Goal: Information Seeking & Learning: Understand process/instructions

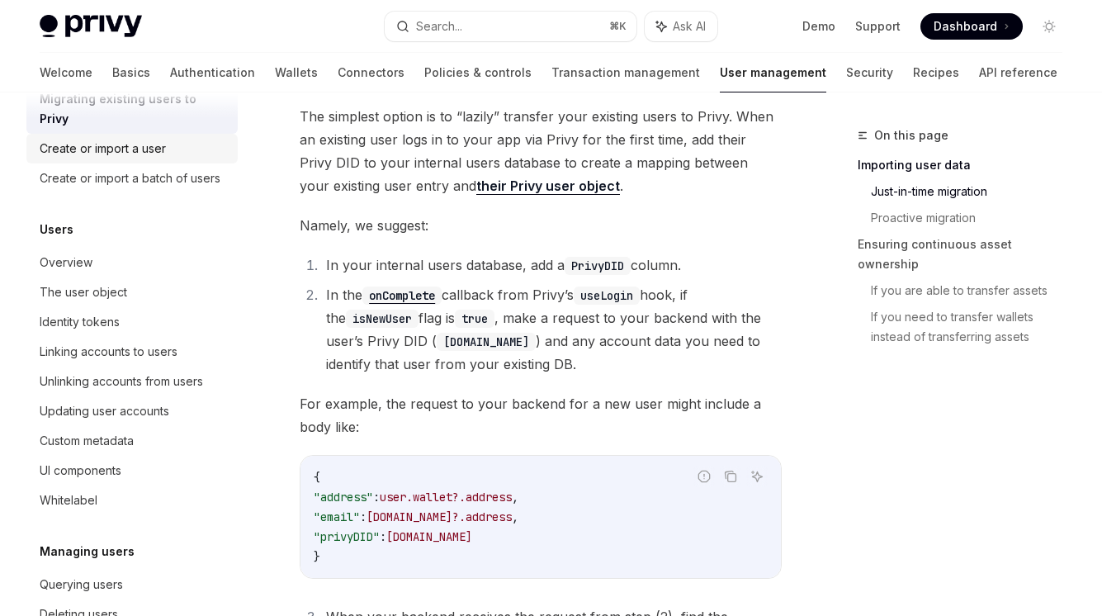
scroll to position [121, 0]
click at [134, 340] on div "Linking accounts to users" at bounding box center [109, 350] width 138 height 20
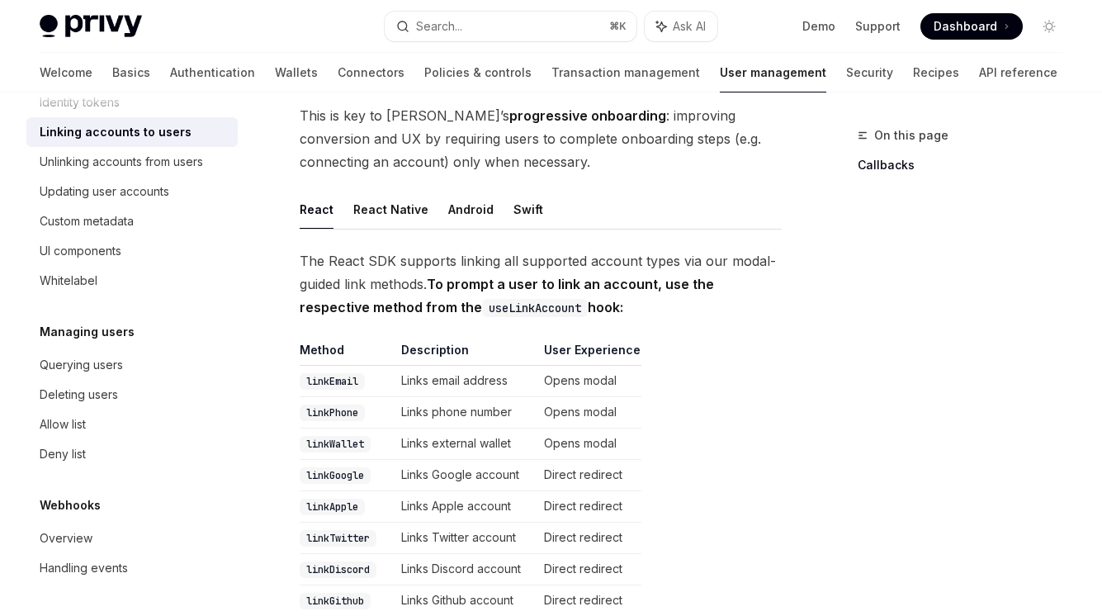
scroll to position [108, 0]
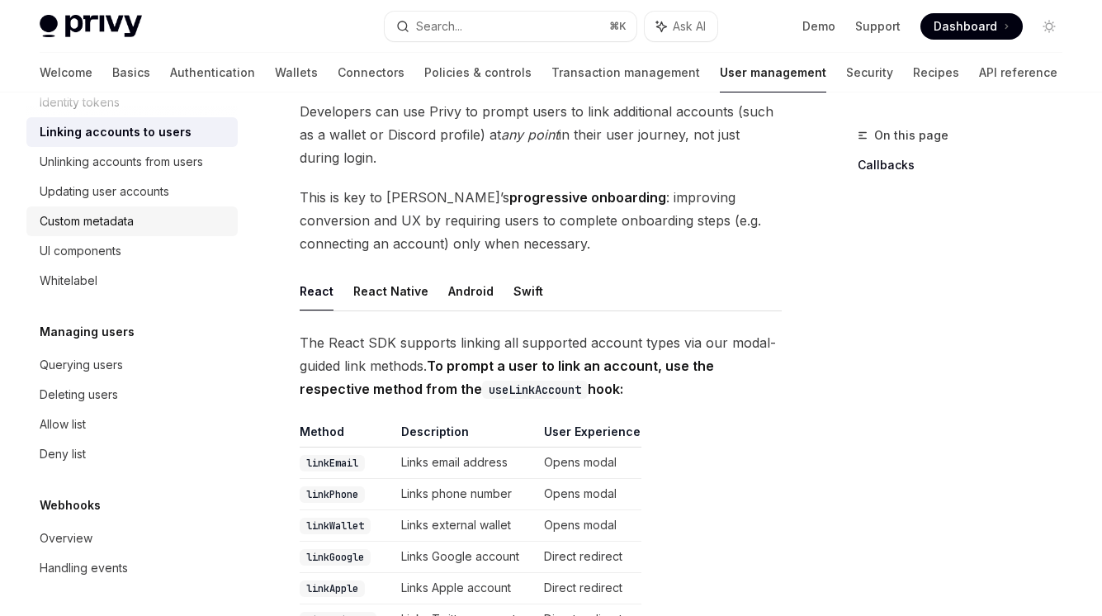
click at [59, 229] on div "Custom metadata" at bounding box center [87, 221] width 94 height 20
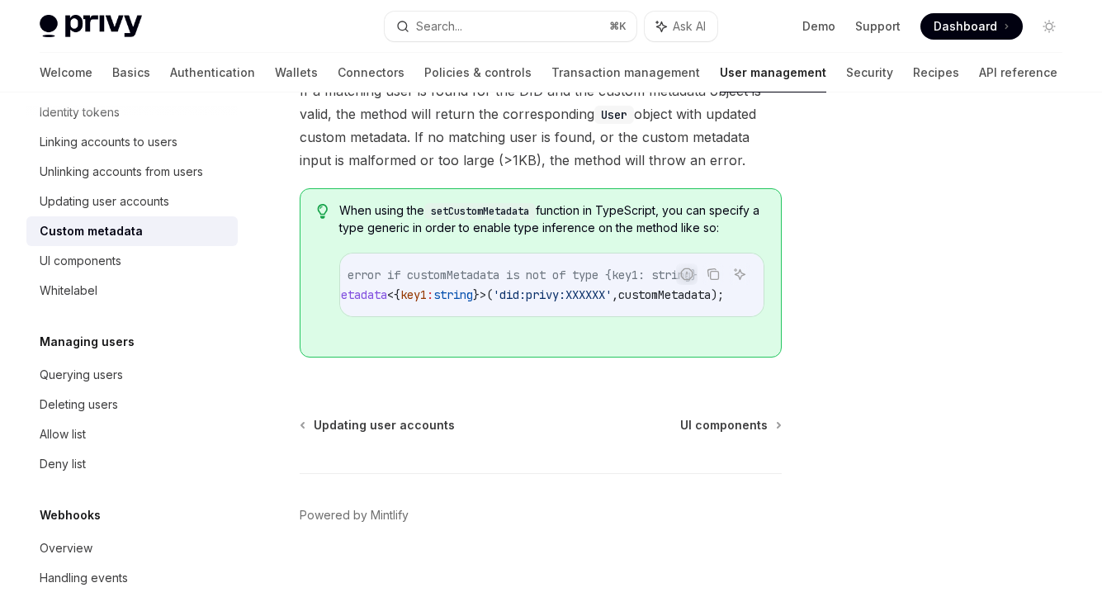
scroll to position [319, 0]
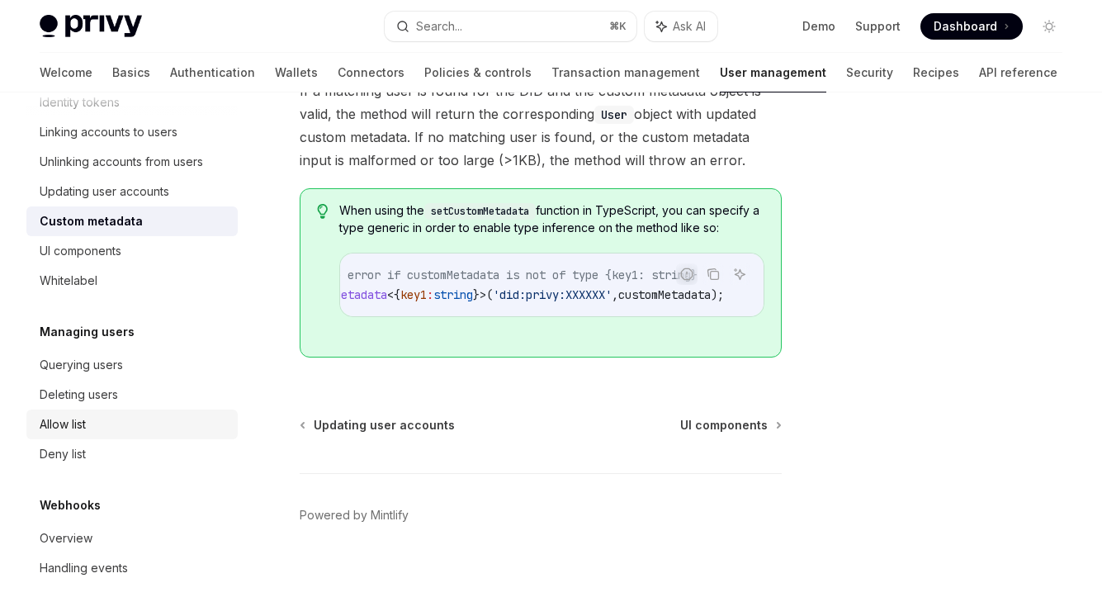
drag, startPoint x: 80, startPoint y: 420, endPoint x: 72, endPoint y: 423, distance: 8.6
click at [80, 420] on div "Allow list" at bounding box center [63, 425] width 46 height 20
click at [72, 423] on div "Allow list" at bounding box center [63, 425] width 46 height 20
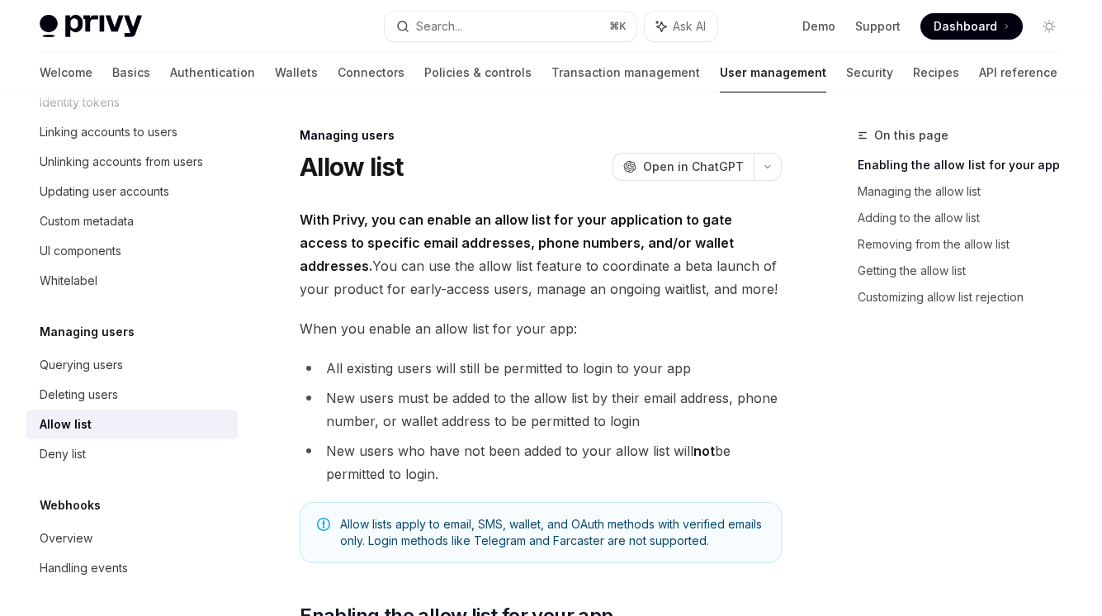
type textarea "*"
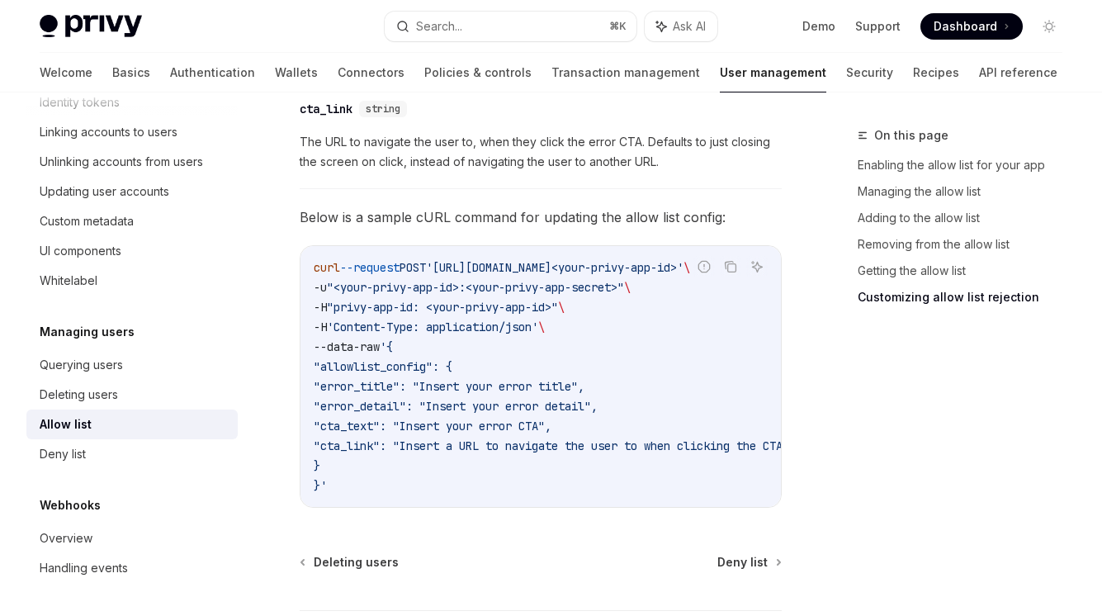
scroll to position [3919, 0]
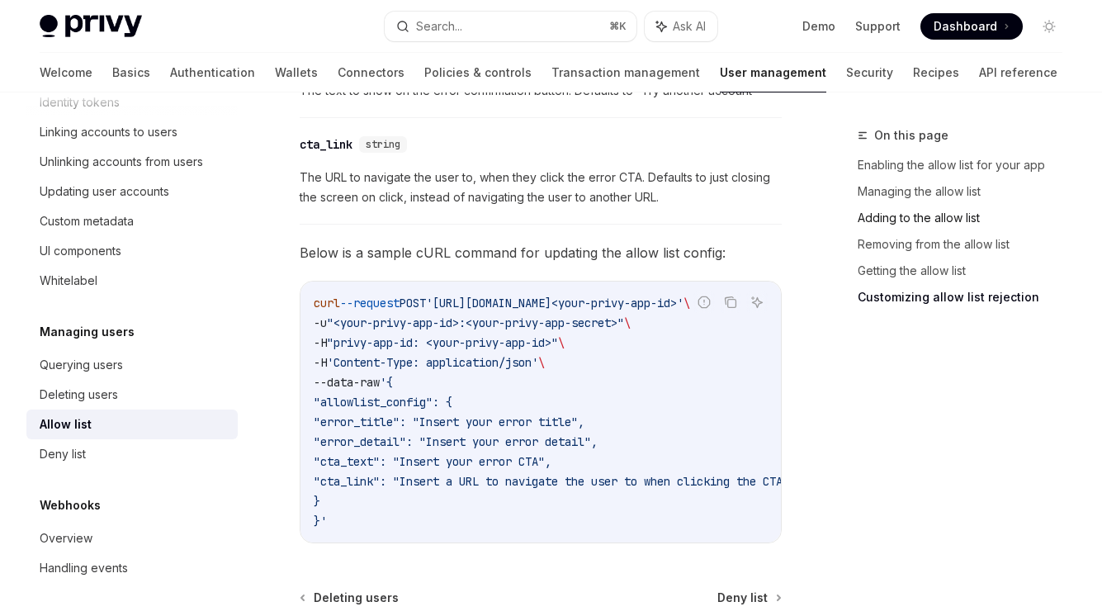
click at [935, 213] on link "Adding to the allow list" at bounding box center [967, 218] width 218 height 26
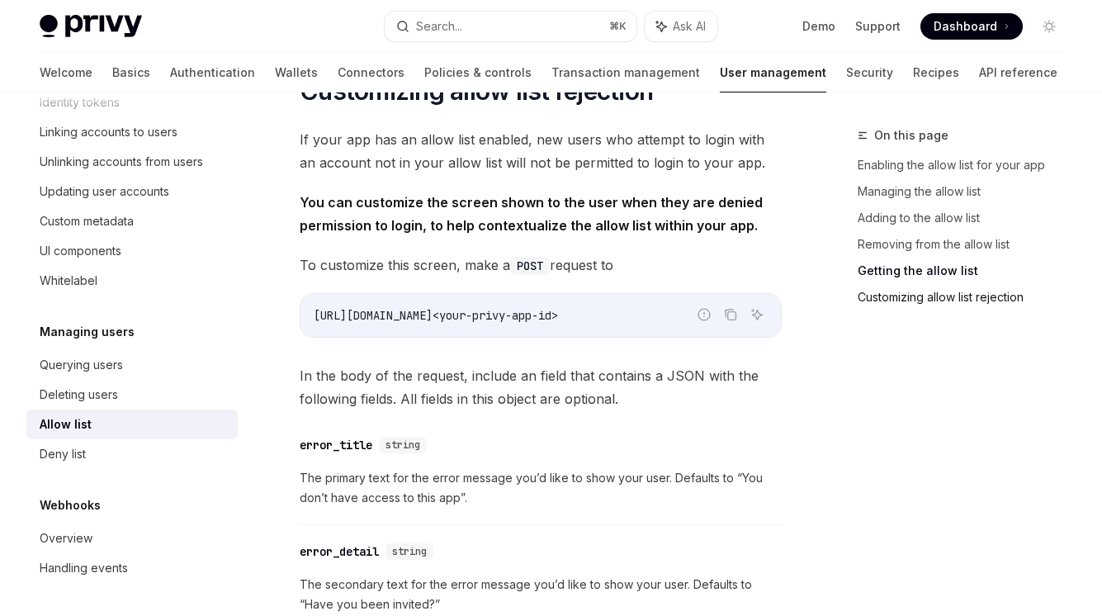
scroll to position [3370, 0]
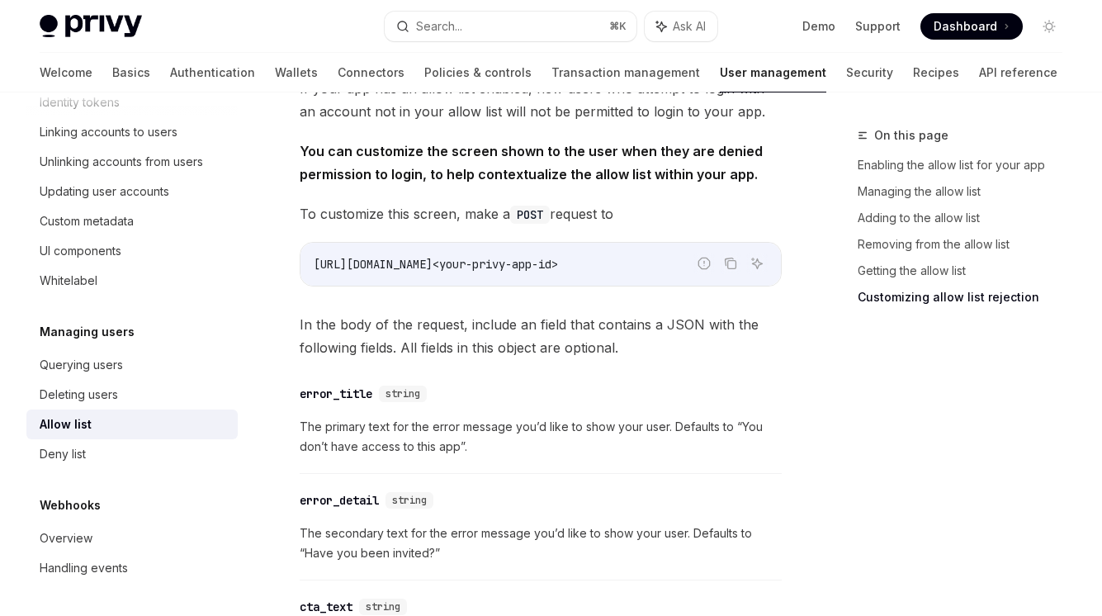
click at [936, 297] on link "Customizing allow list rejection" at bounding box center [967, 297] width 218 height 26
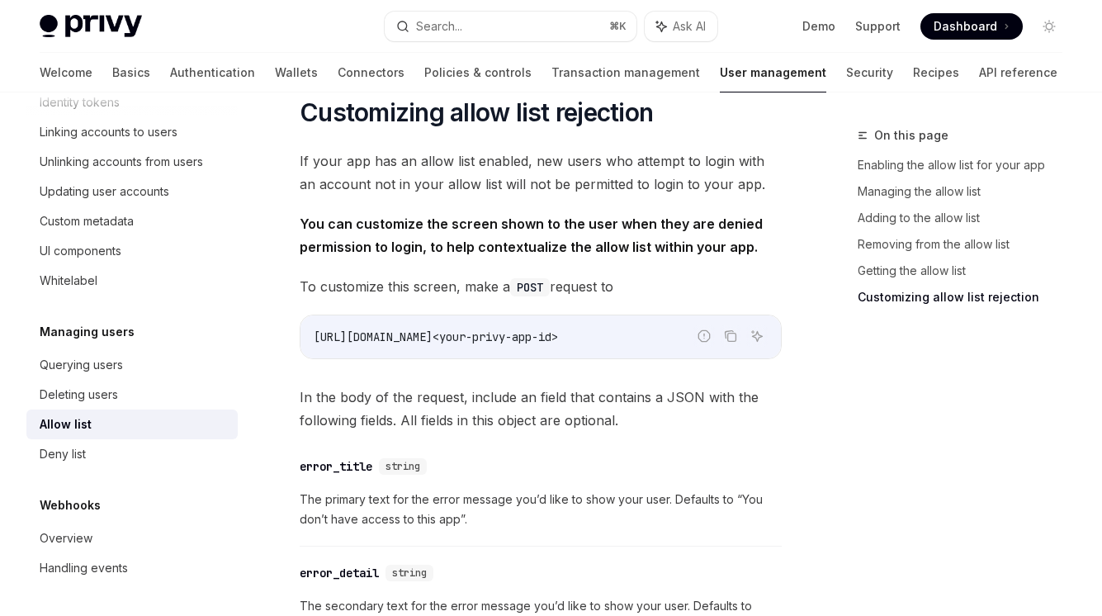
scroll to position [3276, 0]
